Goal: Information Seeking & Learning: Learn about a topic

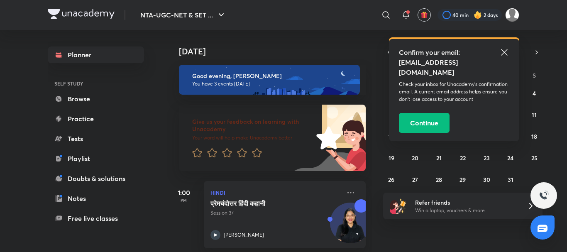
click at [500, 53] on icon at bounding box center [504, 52] width 10 height 10
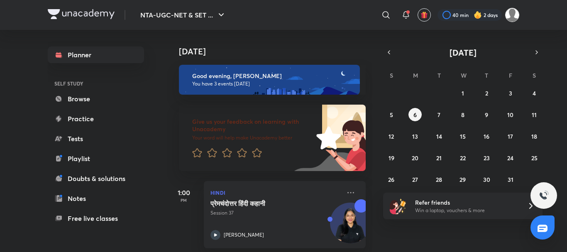
click at [508, 10] on img at bounding box center [512, 15] width 14 height 14
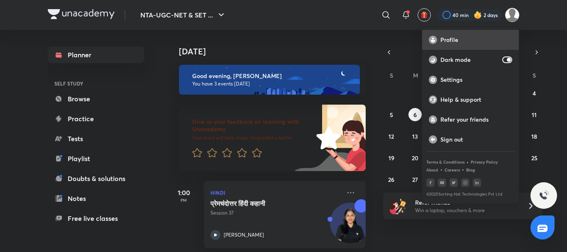
click at [465, 39] on p "Profile" at bounding box center [476, 39] width 72 height 7
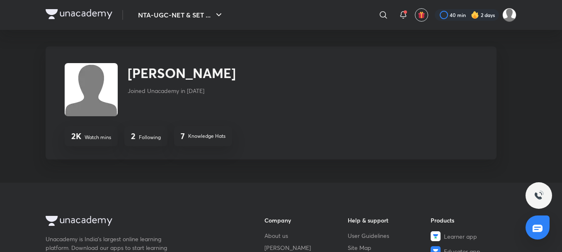
click at [149, 131] on div "2 Following" at bounding box center [145, 136] width 43 height 20
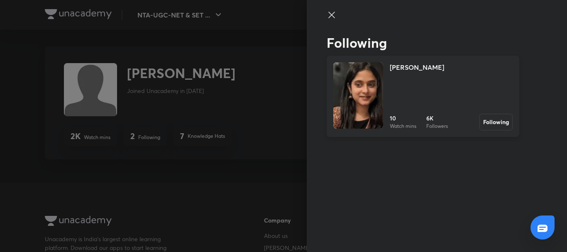
click at [411, 67] on h4 "[PERSON_NAME]" at bounding box center [416, 67] width 54 height 10
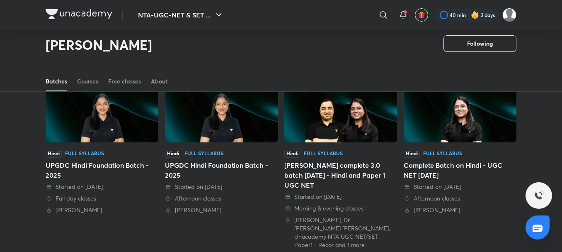
scroll to position [78, 0]
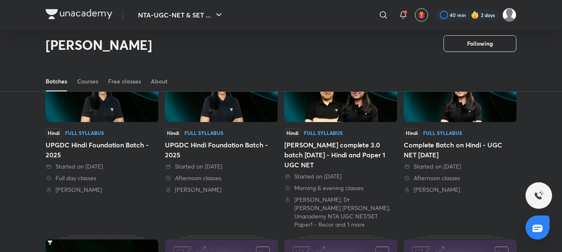
click at [199, 144] on div "UPGDC Hindi Foundation Batch - 2025" at bounding box center [221, 150] width 113 height 20
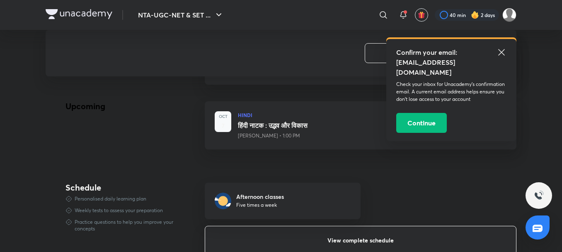
scroll to position [456, 0]
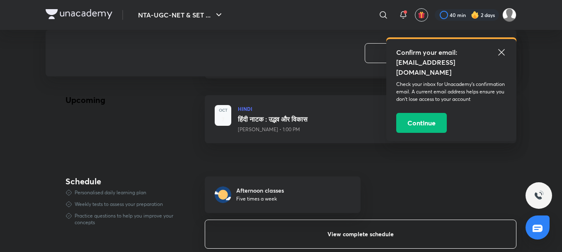
drag, startPoint x: 323, startPoint y: 237, endPoint x: 318, endPoint y: 234, distance: 5.8
click at [321, 238] on button "View complete schedule" at bounding box center [361, 233] width 312 height 29
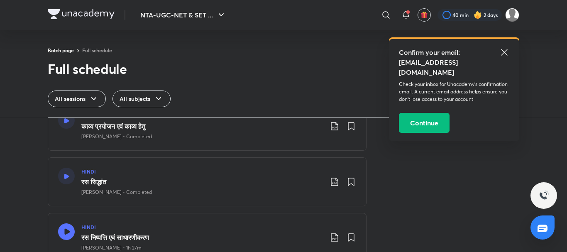
scroll to position [124, 0]
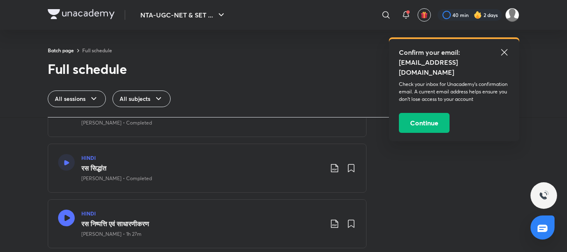
click at [125, 177] on p "Sakshi Singh • Completed" at bounding box center [116, 178] width 71 height 7
